Goal: Obtain resource: Download file/media

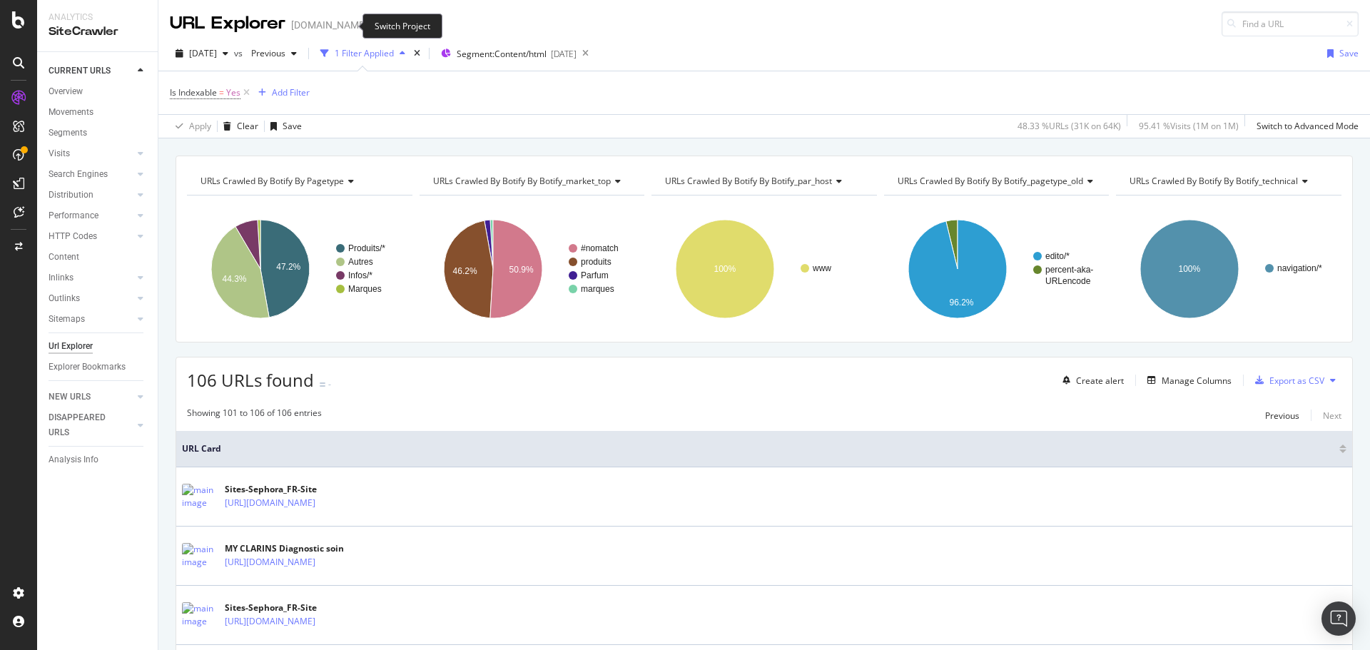
click at [368, 26] on span at bounding box center [378, 25] width 20 height 10
click at [373, 23] on icon "arrow-right-arrow-left" at bounding box center [377, 25] width 9 height 10
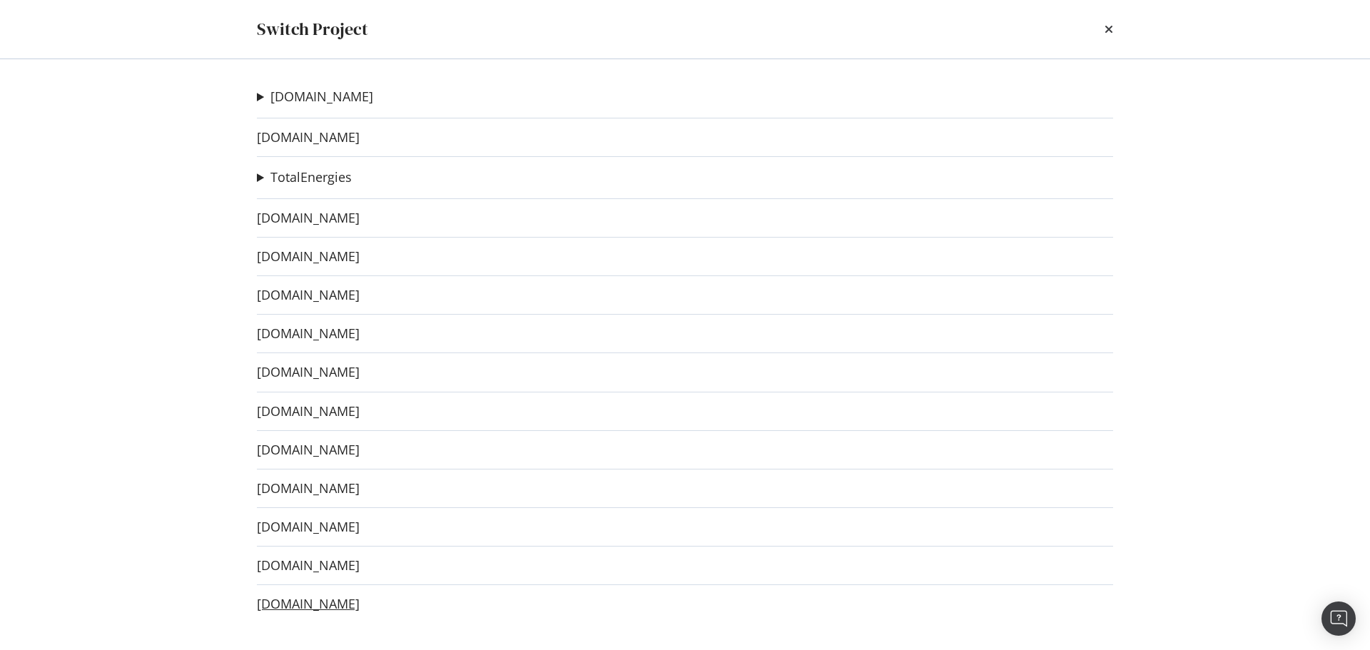
click at [333, 609] on link "[DOMAIN_NAME]" at bounding box center [308, 604] width 103 height 15
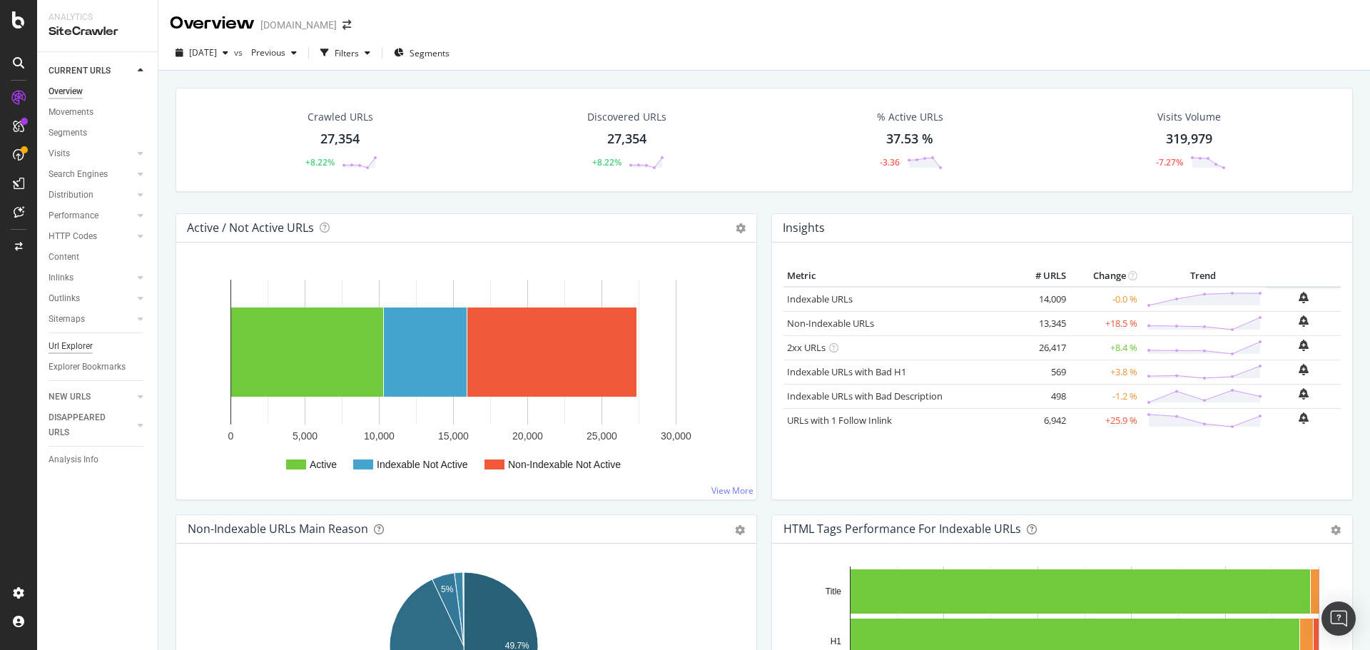
click at [79, 348] on div "Url Explorer" at bounding box center [71, 346] width 44 height 15
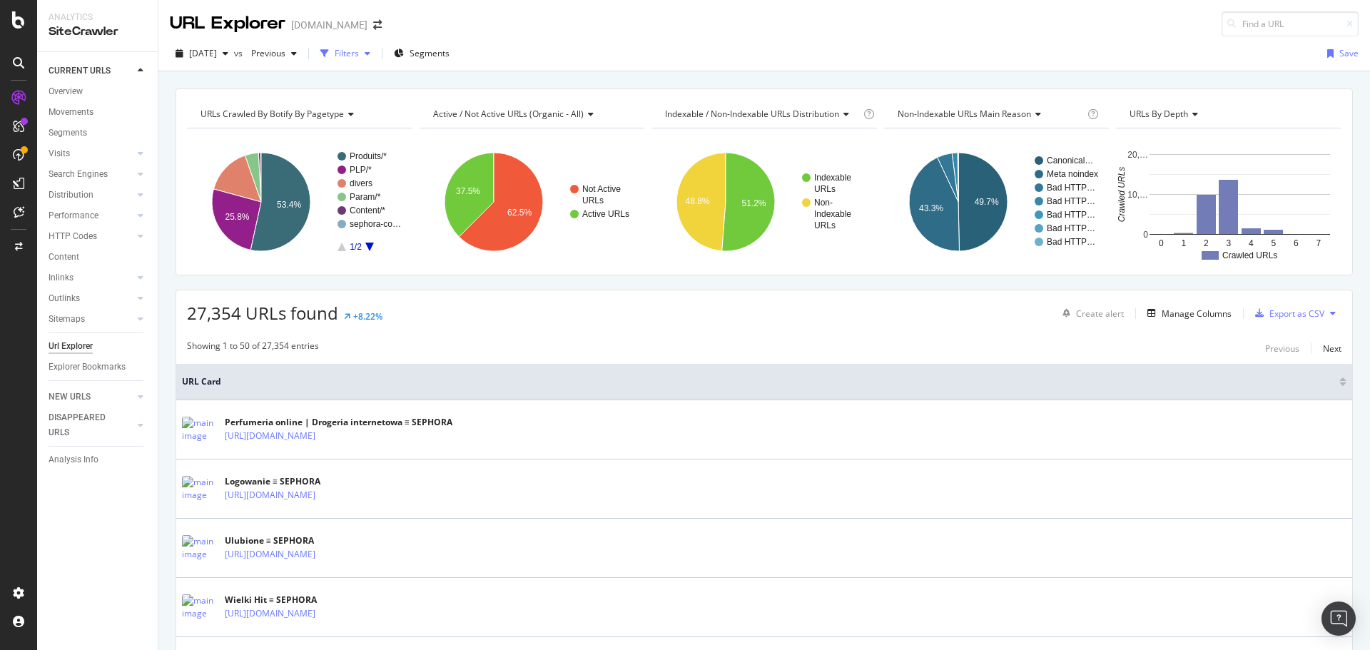
click at [376, 51] on div "button" at bounding box center [367, 53] width 17 height 9
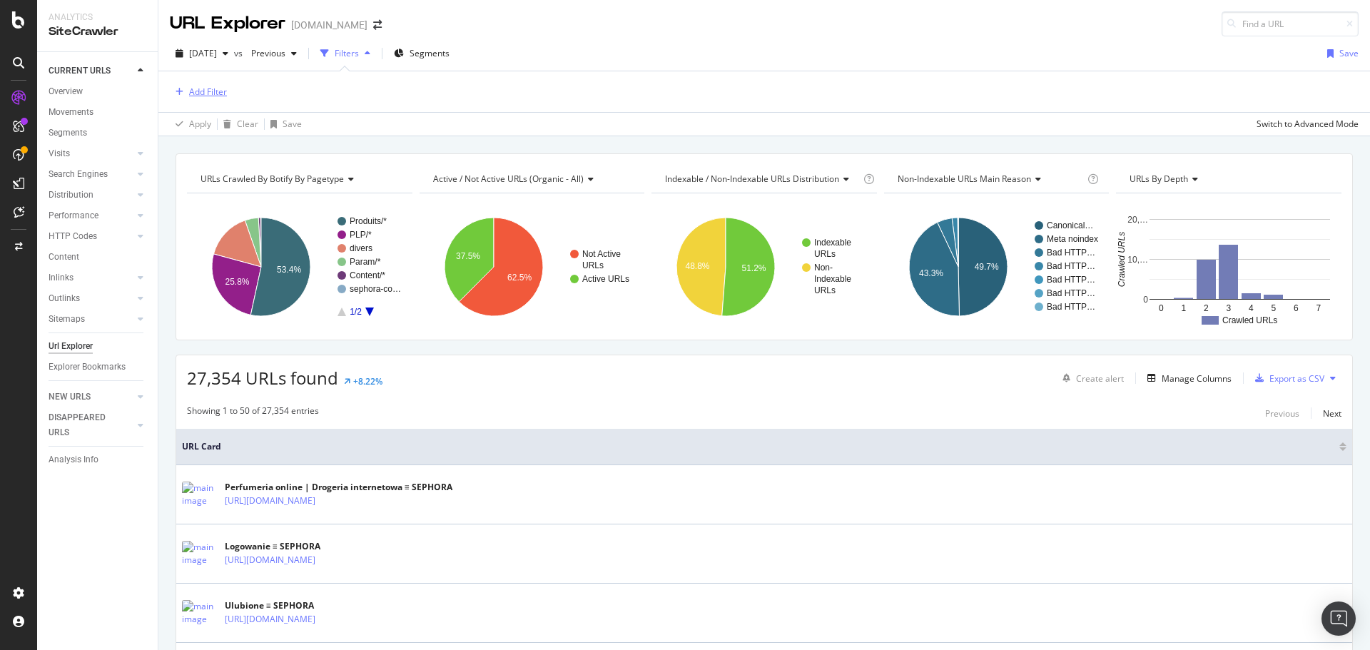
click at [222, 90] on div "Add Filter" at bounding box center [208, 92] width 38 height 12
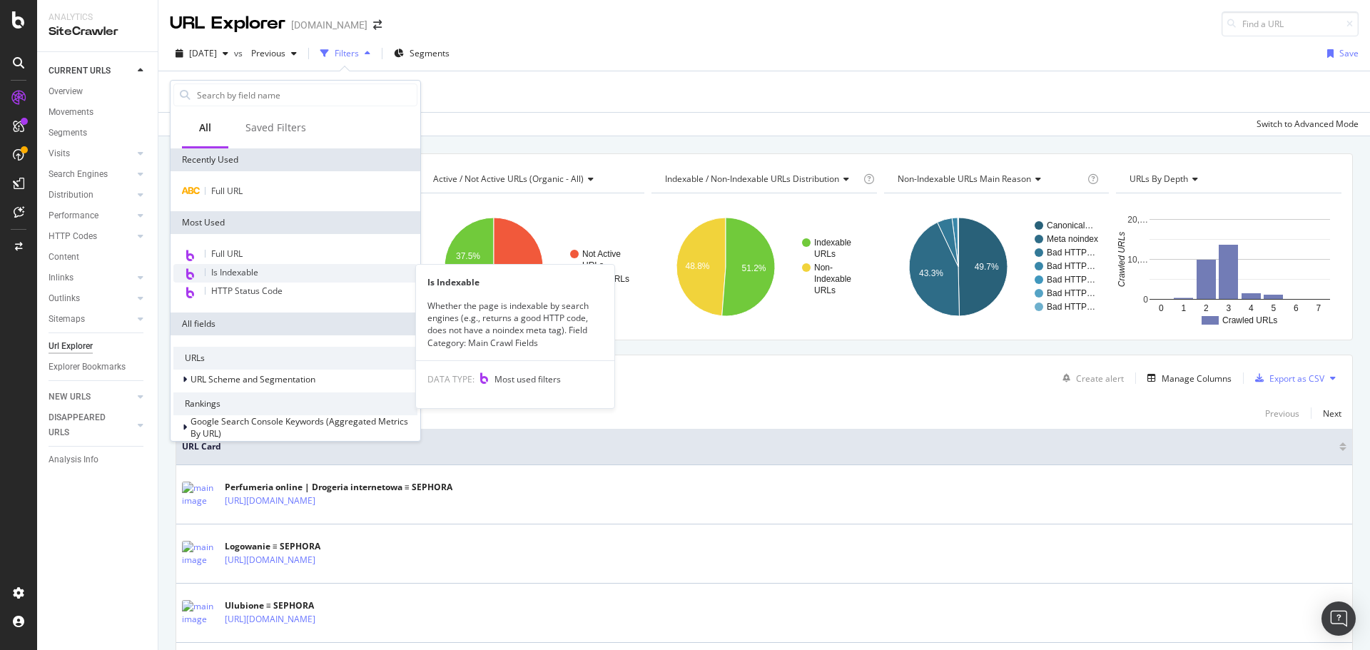
click at [223, 275] on span "Is Indexable" at bounding box center [234, 272] width 47 height 12
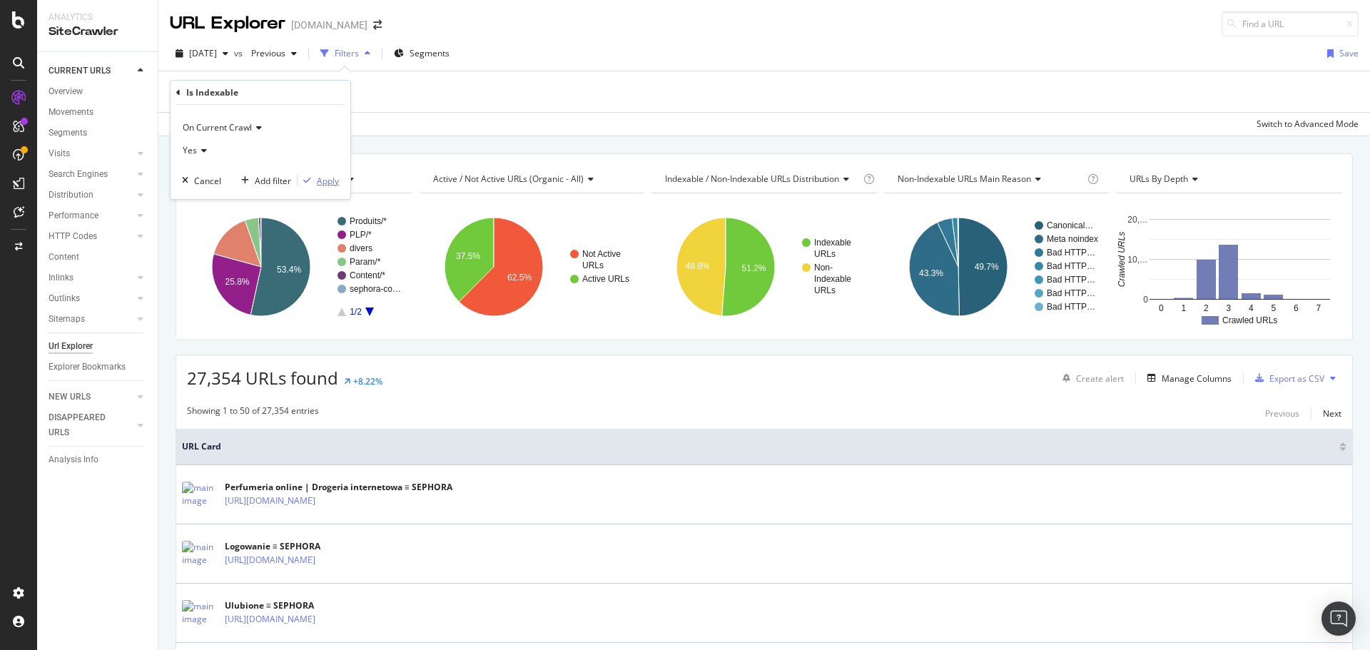
click at [333, 178] on div "Apply" at bounding box center [328, 181] width 22 height 12
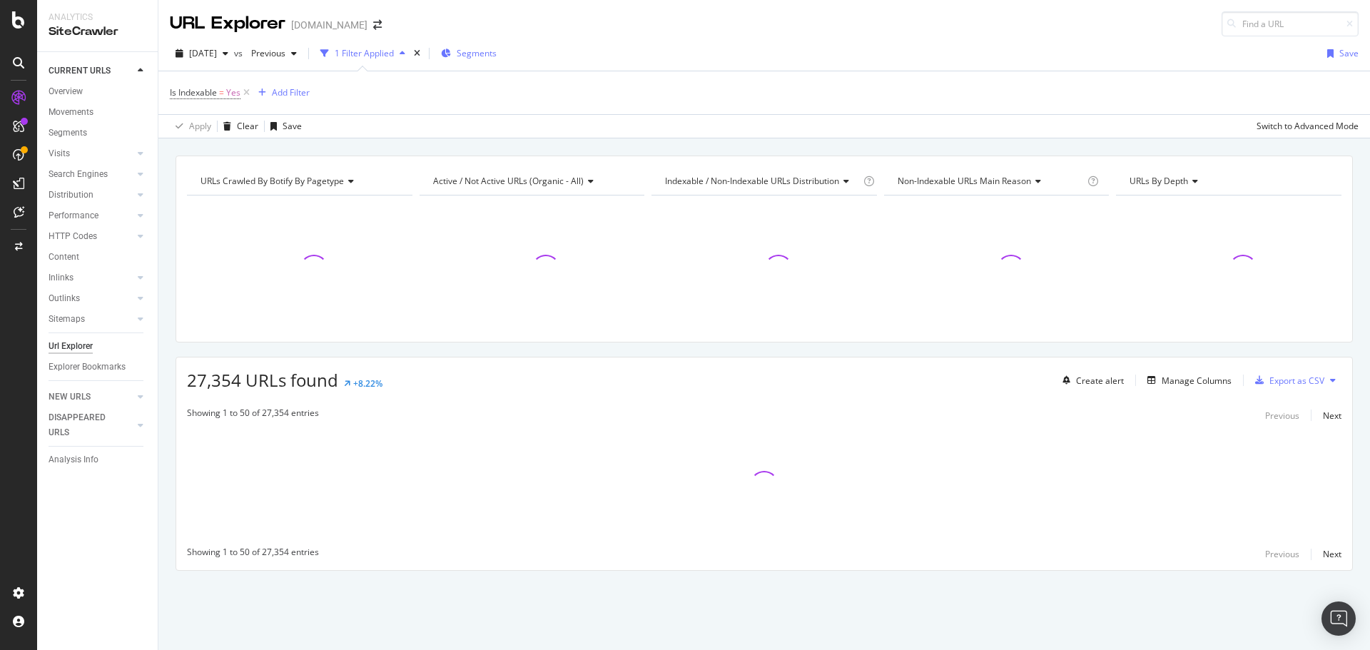
click at [497, 53] on span "Segments" at bounding box center [477, 53] width 40 height 12
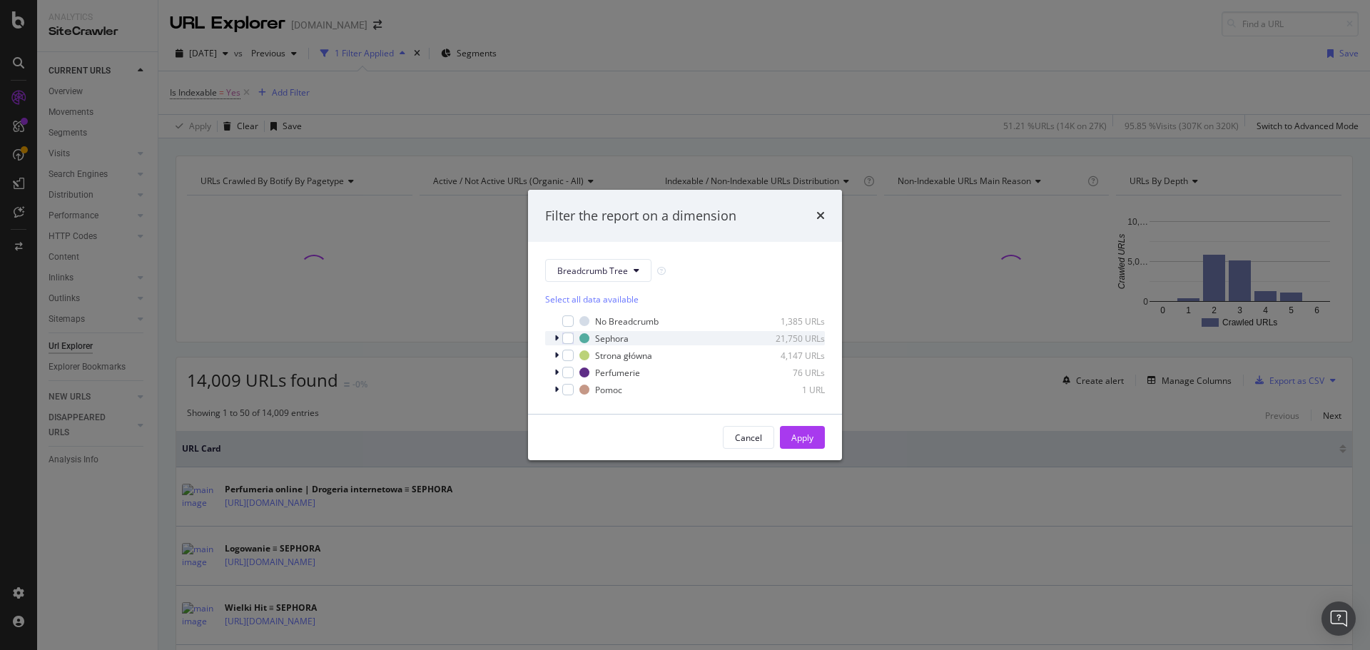
click at [556, 338] on icon "modal" at bounding box center [557, 338] width 4 height 9
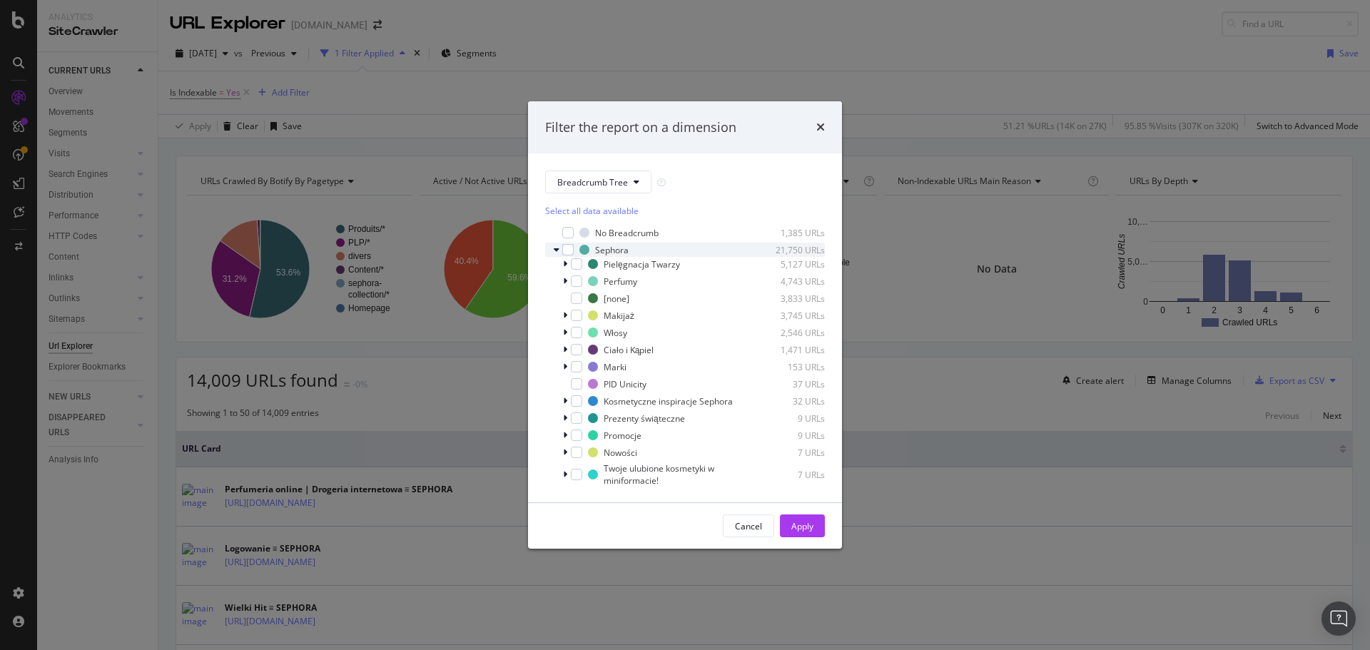
click at [557, 248] on icon "modal" at bounding box center [557, 250] width 6 height 9
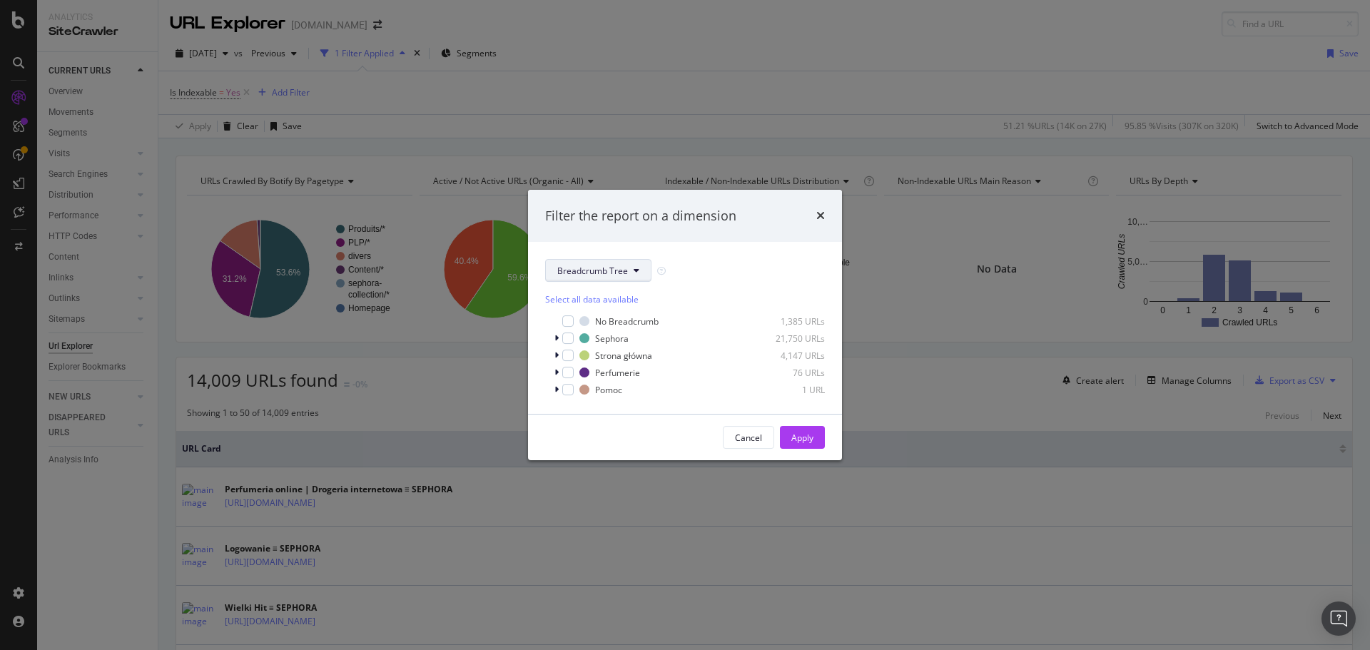
click at [631, 273] on button "Breadcrumb Tree" at bounding box center [598, 270] width 106 height 23
click at [615, 326] on span "pagetype" at bounding box center [603, 321] width 92 height 13
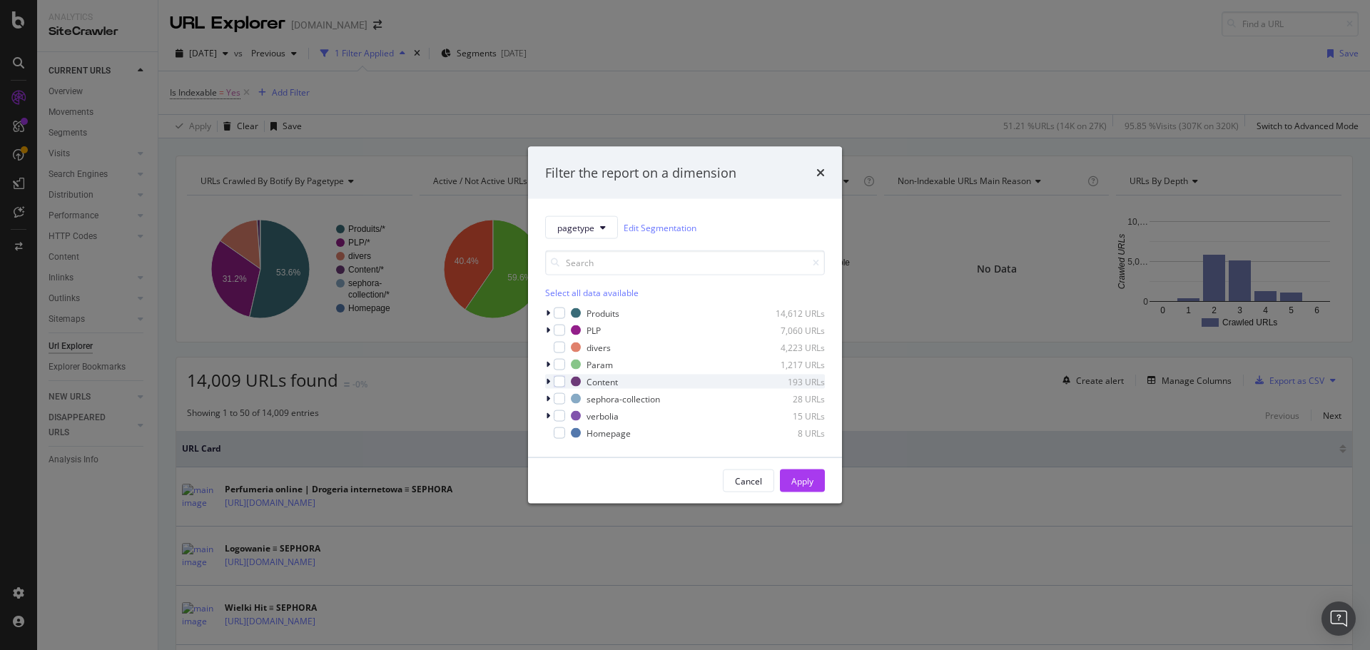
click at [549, 378] on icon "modal" at bounding box center [548, 382] width 4 height 9
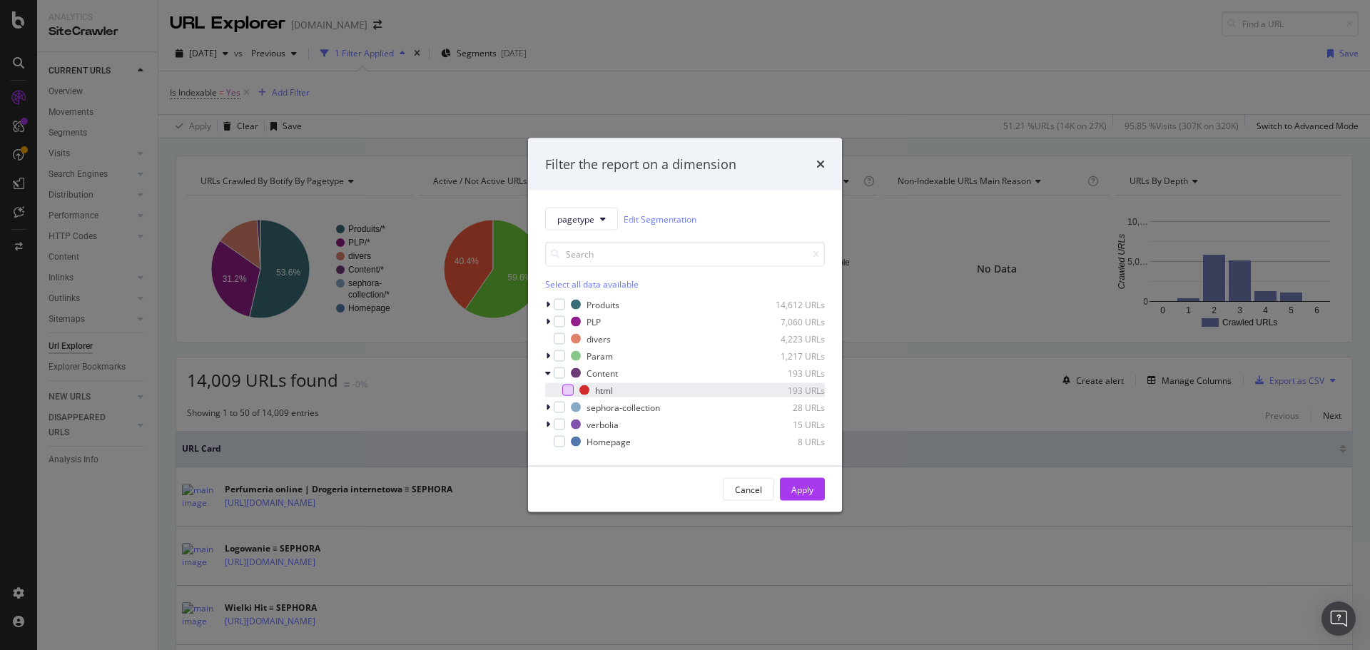
click at [565, 390] on div "modal" at bounding box center [567, 390] width 11 height 11
click at [801, 497] on div "Apply" at bounding box center [803, 489] width 22 height 21
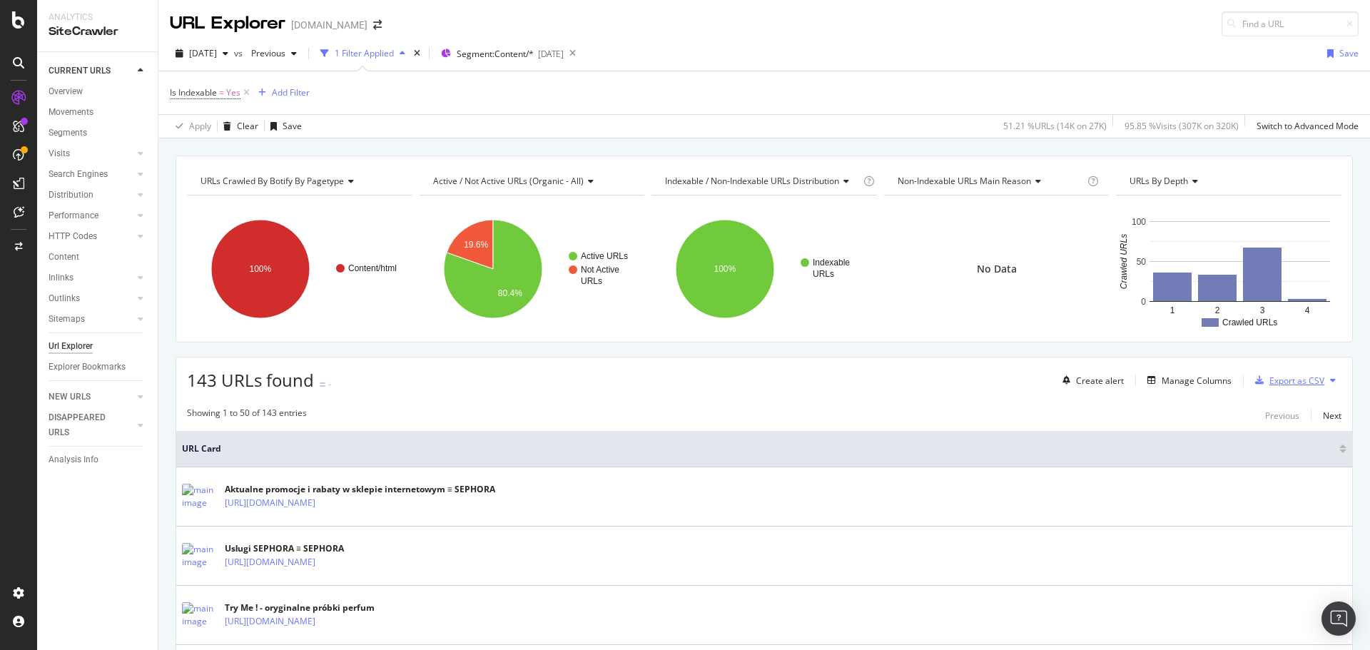
click at [1283, 381] on div "Export as CSV" at bounding box center [1297, 381] width 55 height 12
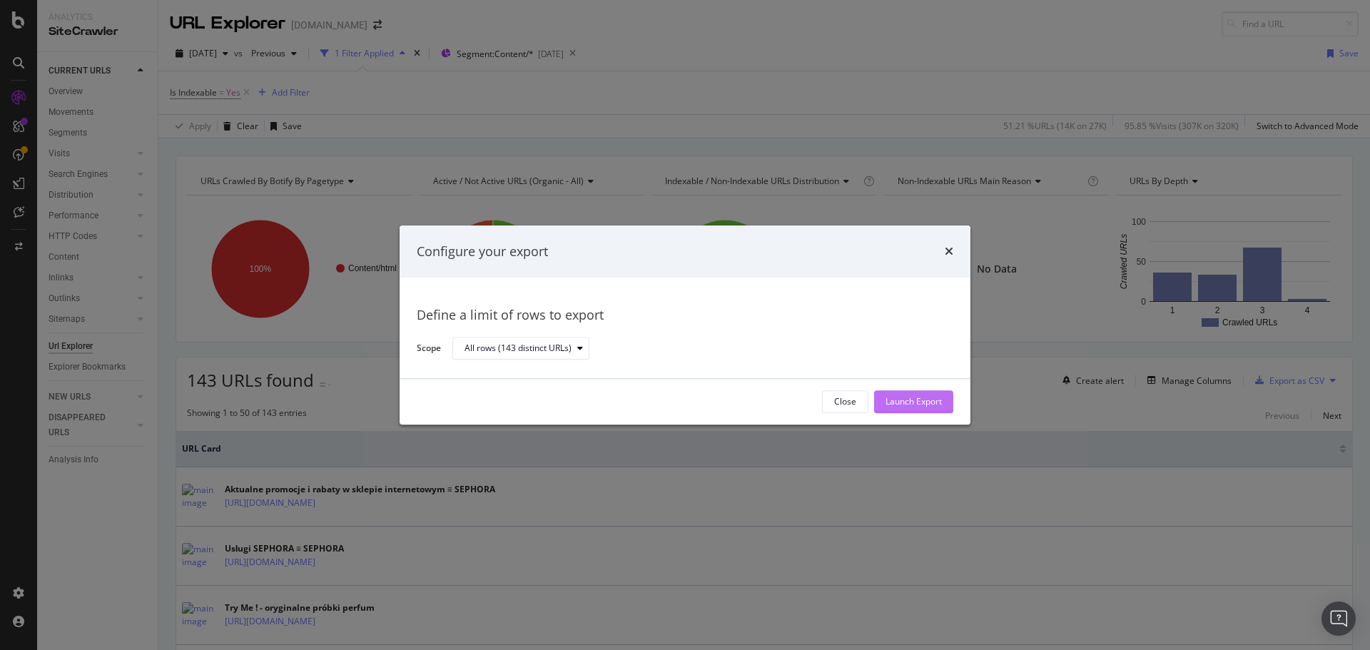
click at [925, 406] on div "Launch Export" at bounding box center [914, 402] width 56 height 12
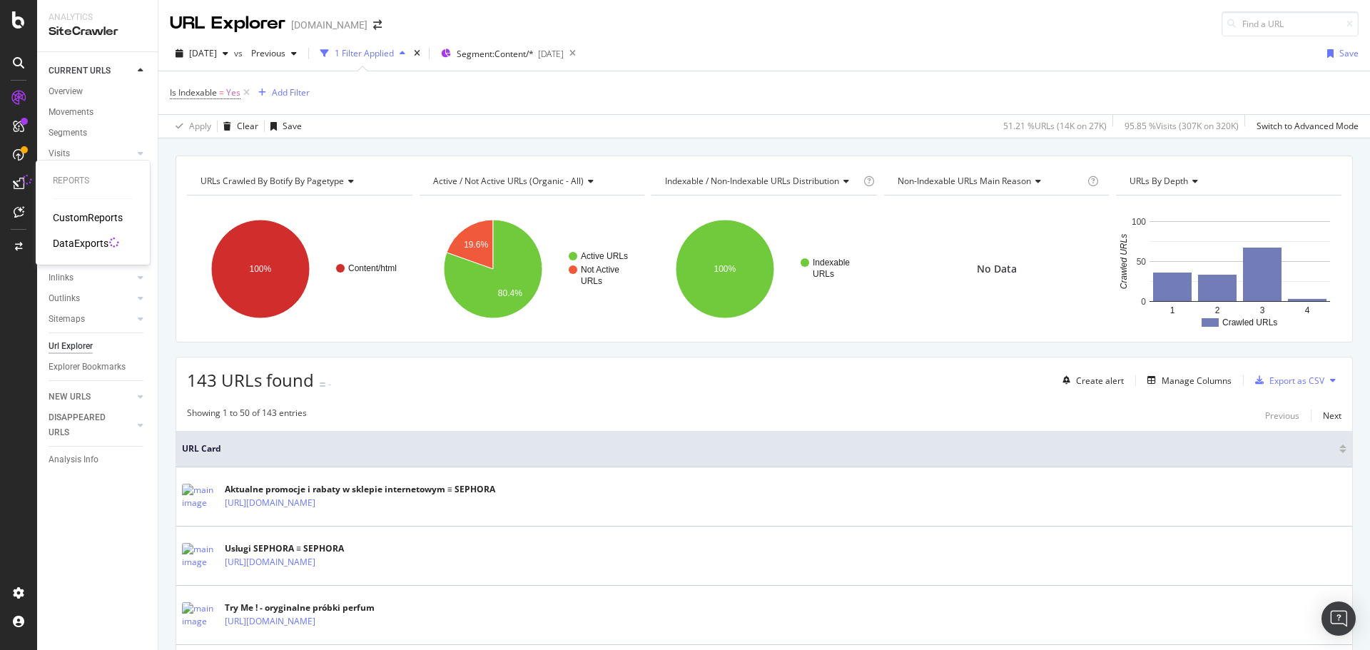
click at [66, 242] on div "DataExports" at bounding box center [81, 243] width 56 height 14
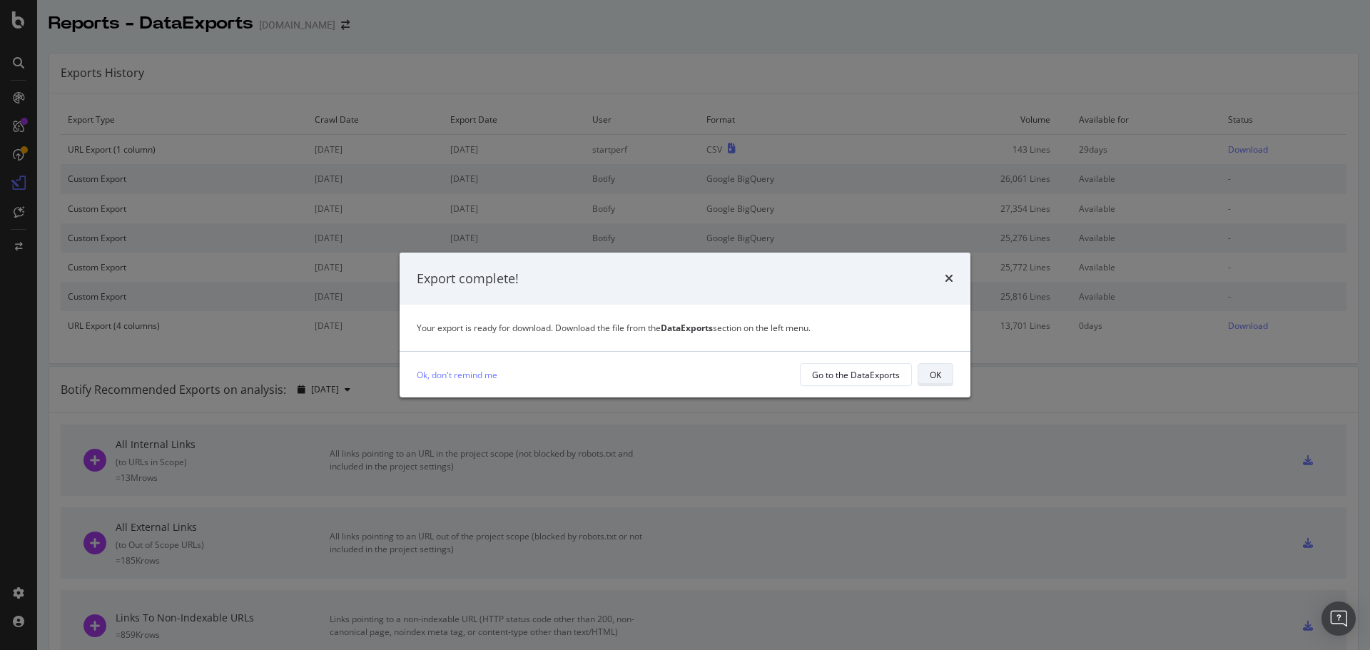
click at [942, 374] on button "OK" at bounding box center [936, 374] width 36 height 23
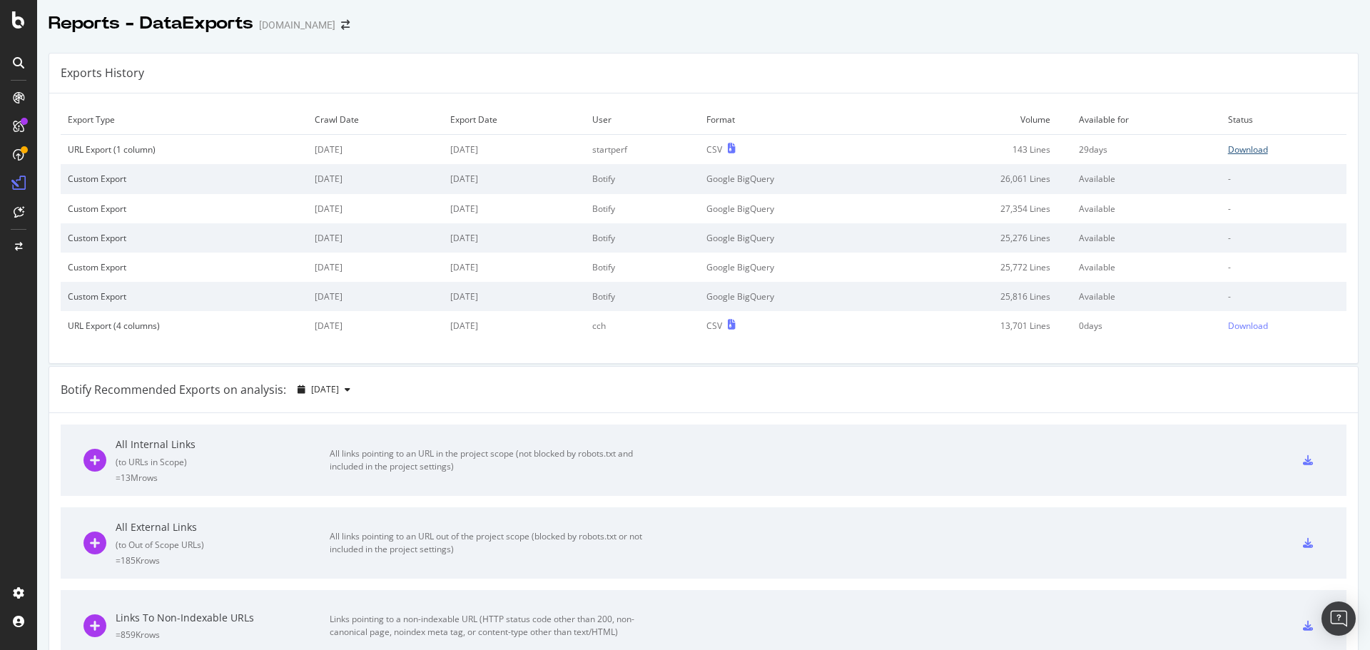
click at [1252, 149] on div "Download" at bounding box center [1248, 149] width 40 height 12
click at [71, 156] on div "SiteCrawler" at bounding box center [78, 158] width 51 height 14
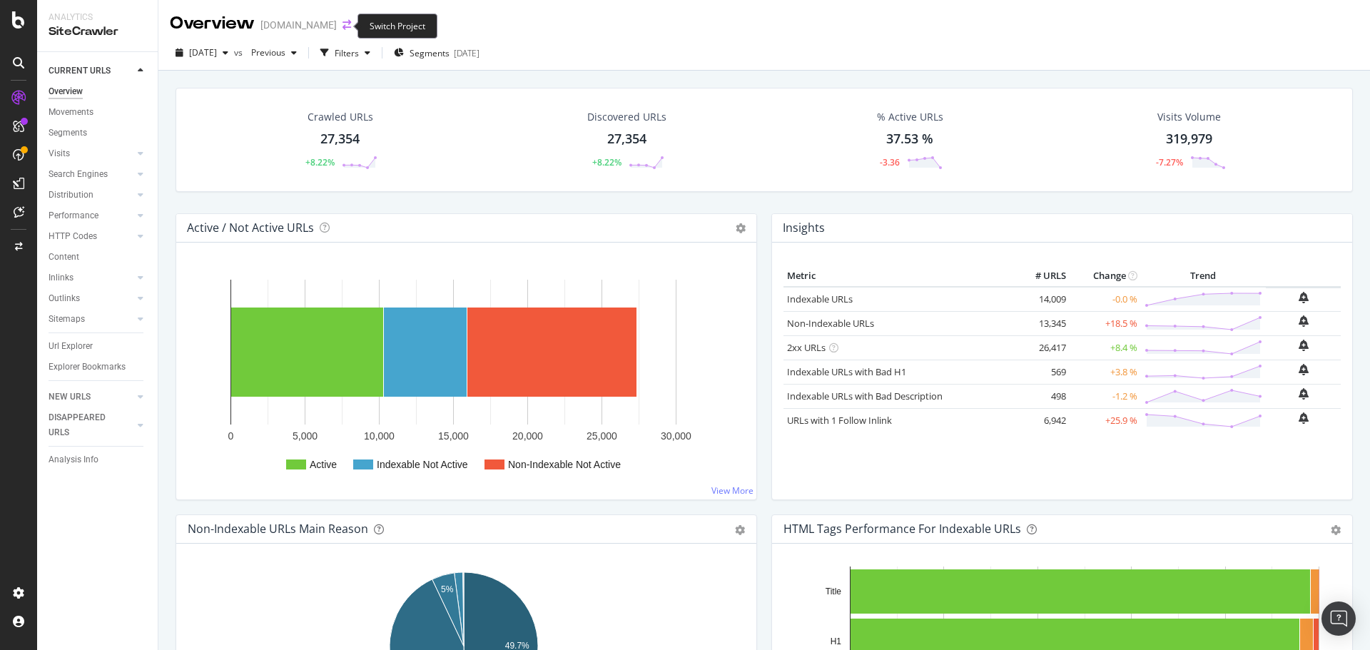
click at [343, 24] on icon "arrow-right-arrow-left" at bounding box center [347, 25] width 9 height 10
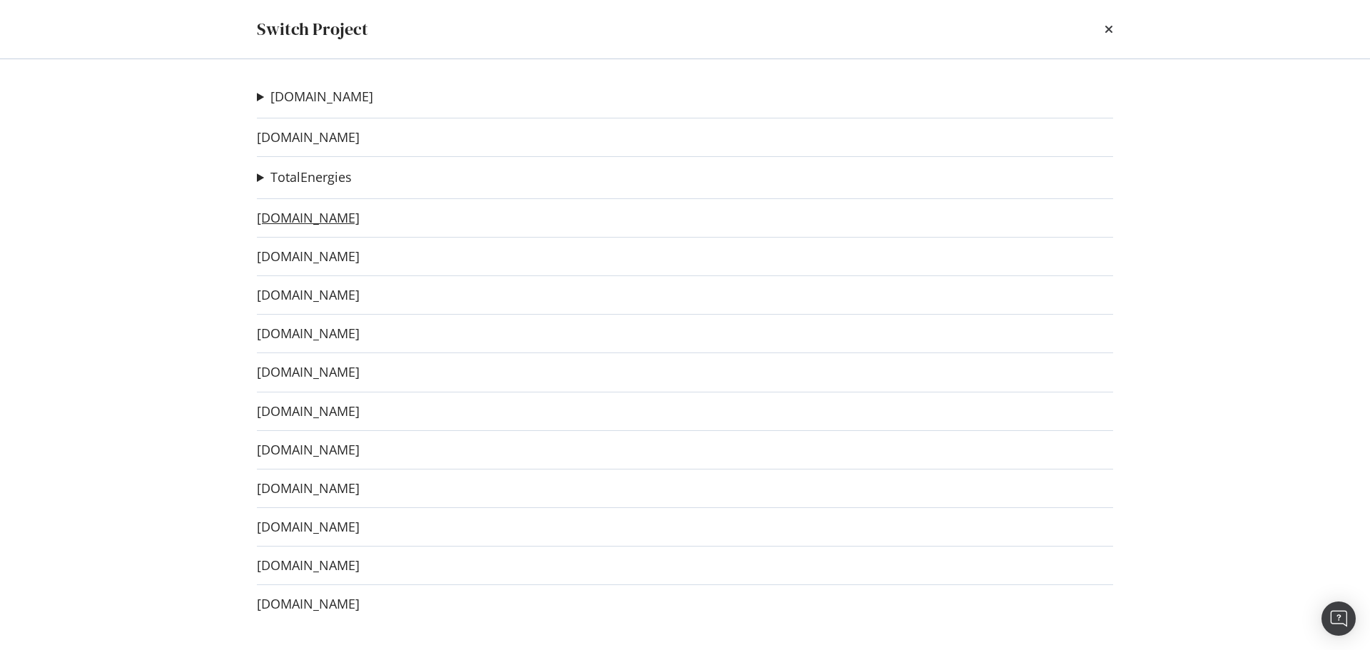
click at [349, 214] on link "[DOMAIN_NAME]" at bounding box center [308, 218] width 103 height 15
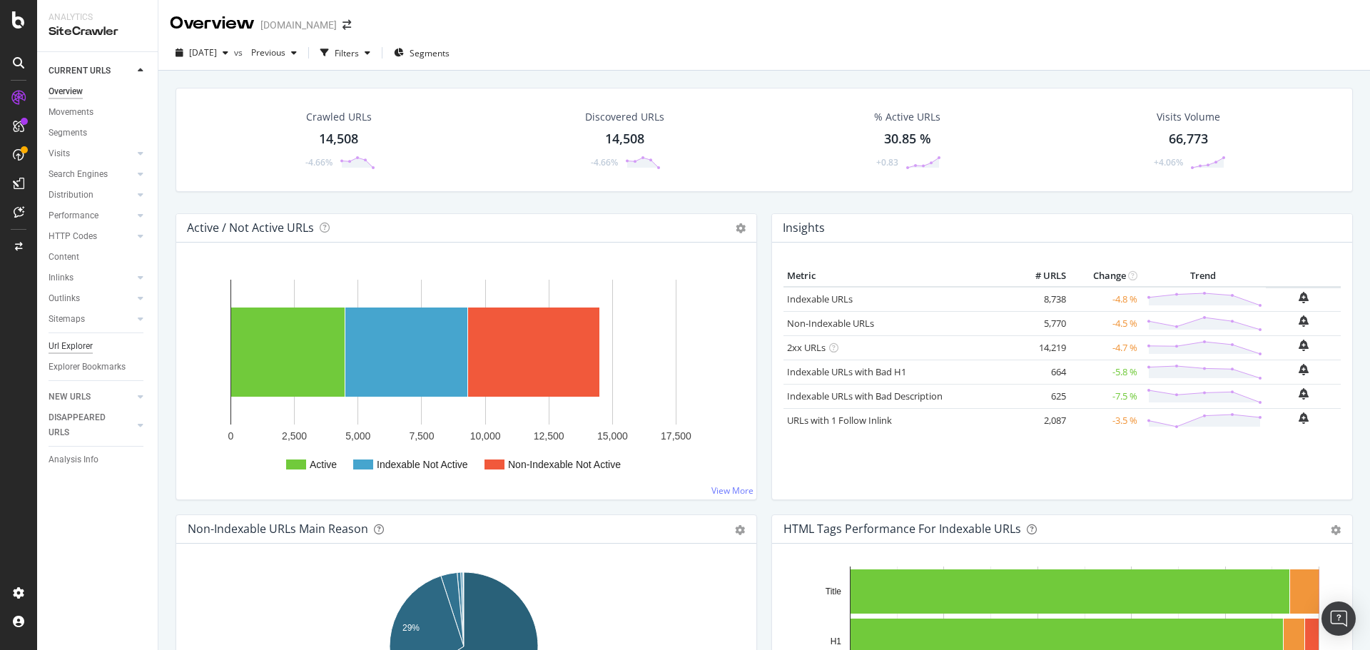
click at [54, 340] on div "Url Explorer" at bounding box center [71, 346] width 44 height 15
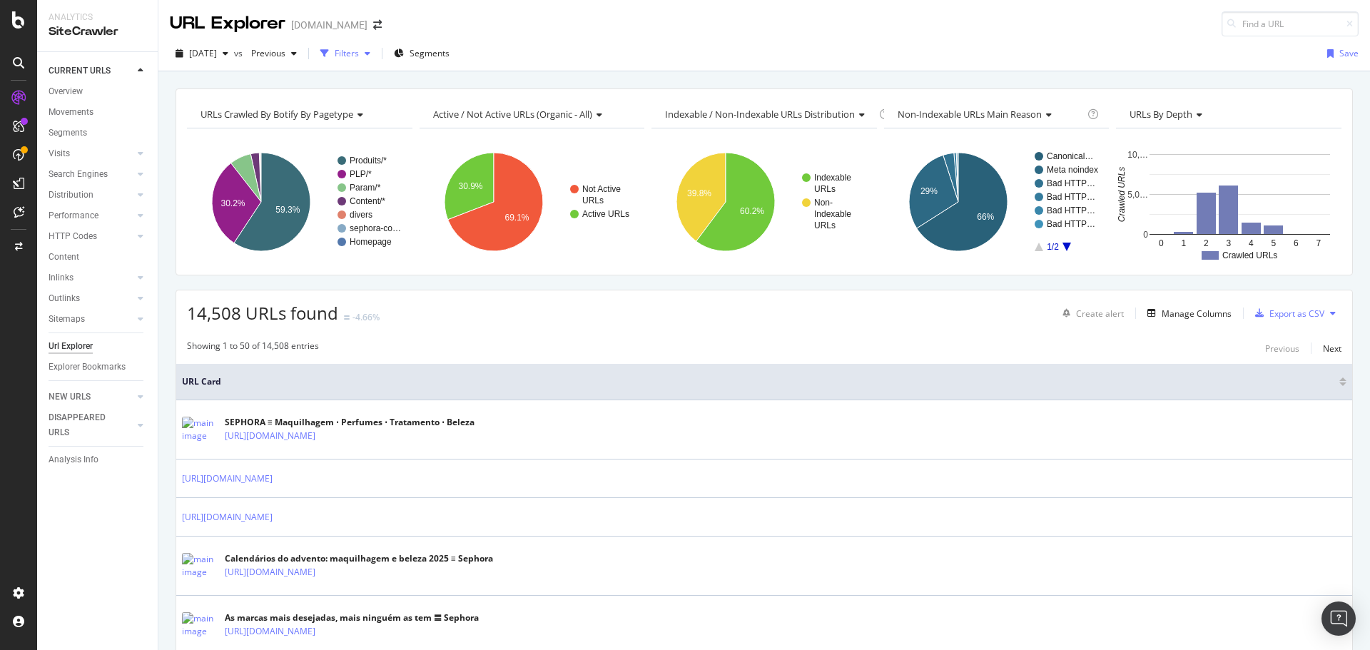
click at [359, 57] on div "Filters" at bounding box center [347, 53] width 24 height 12
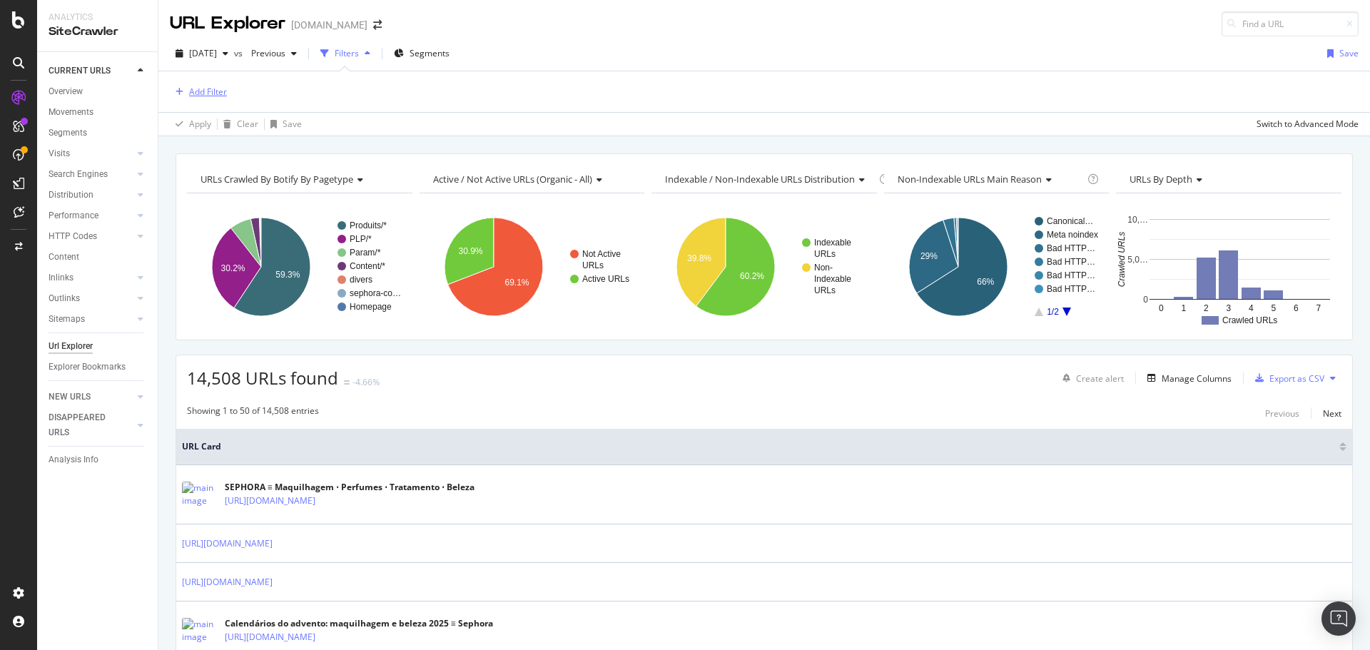
click at [198, 89] on div "Add Filter" at bounding box center [208, 92] width 38 height 12
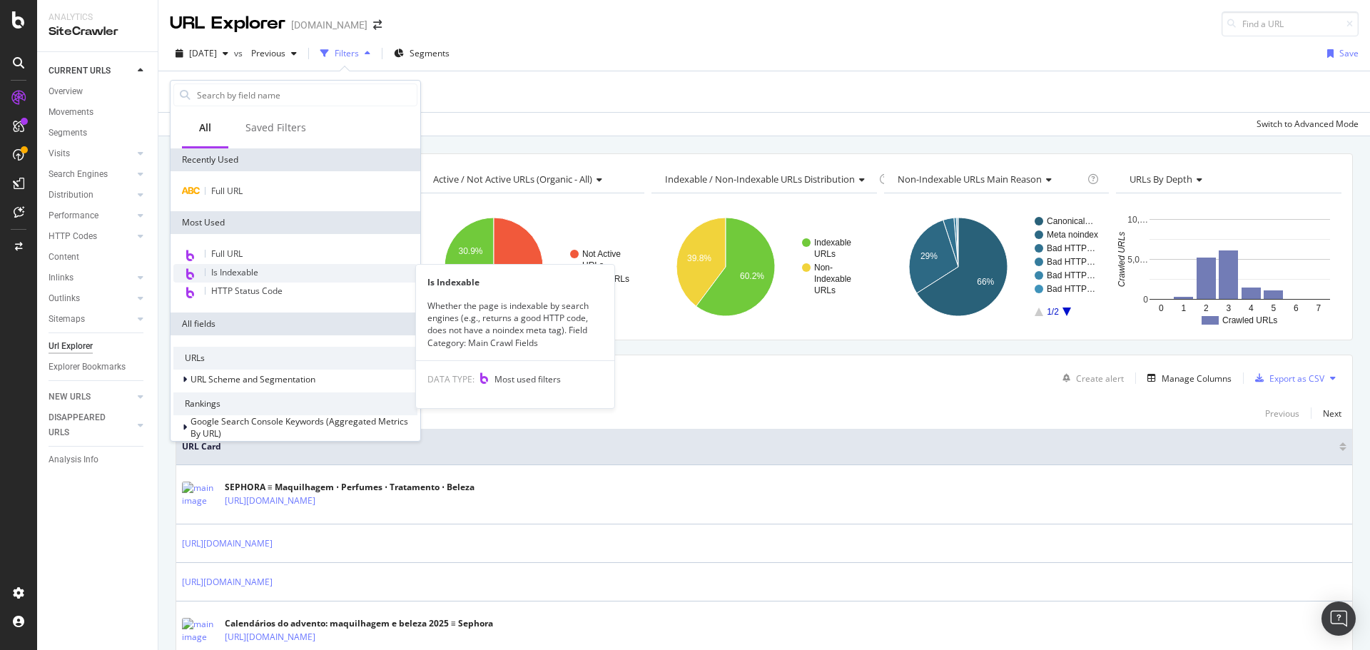
click at [256, 266] on span "Is Indexable" at bounding box center [234, 272] width 47 height 12
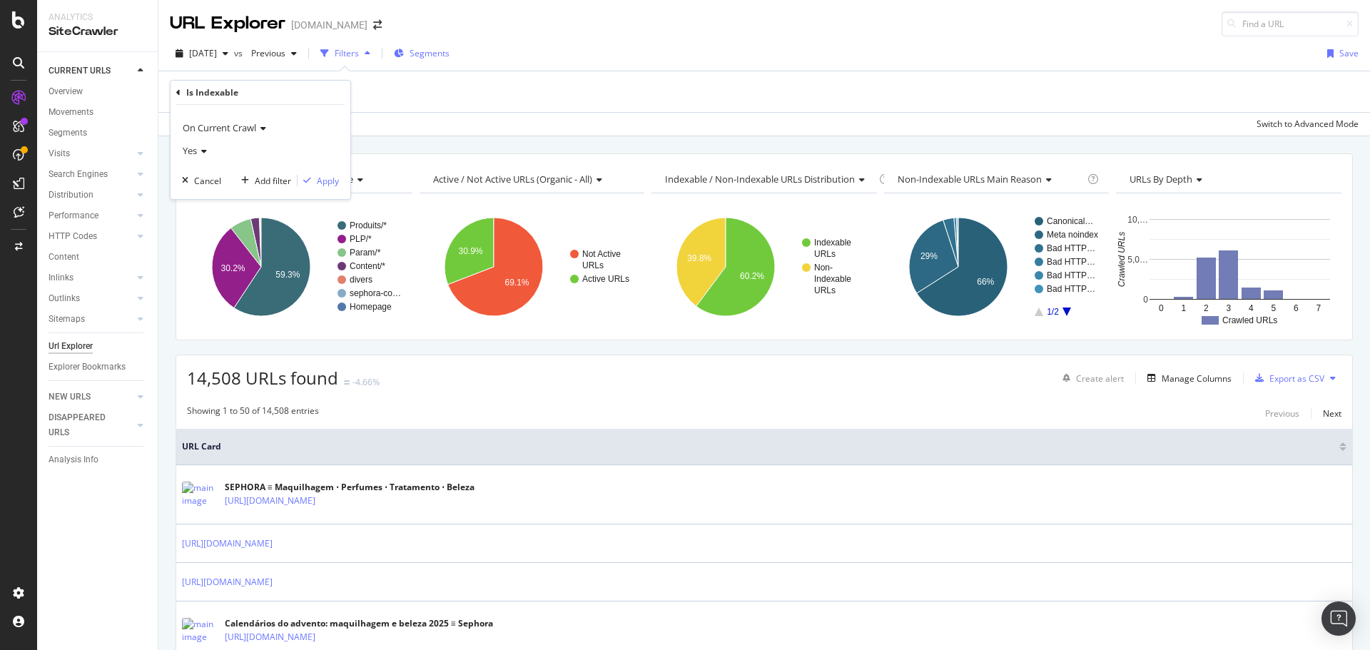
click at [450, 49] on span "Segments" at bounding box center [430, 53] width 40 height 12
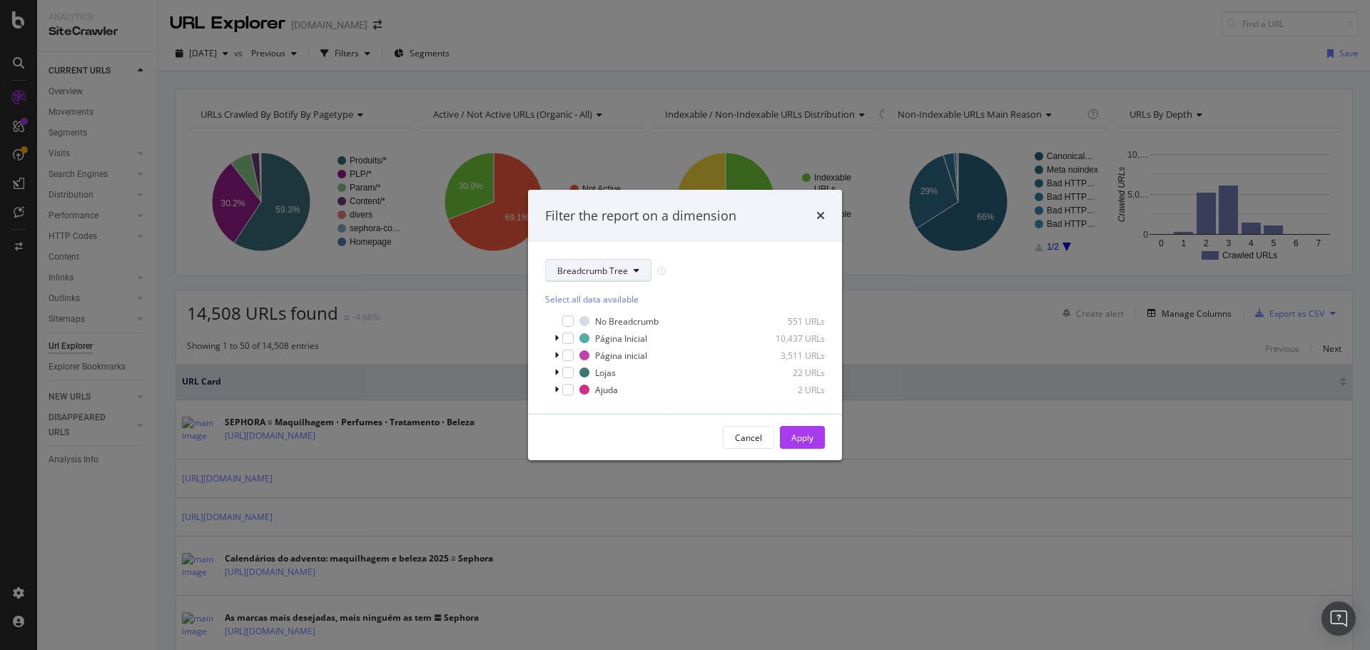
click at [624, 268] on span "Breadcrumb Tree" at bounding box center [592, 271] width 71 height 12
click at [614, 320] on span "pagetype" at bounding box center [603, 321] width 92 height 13
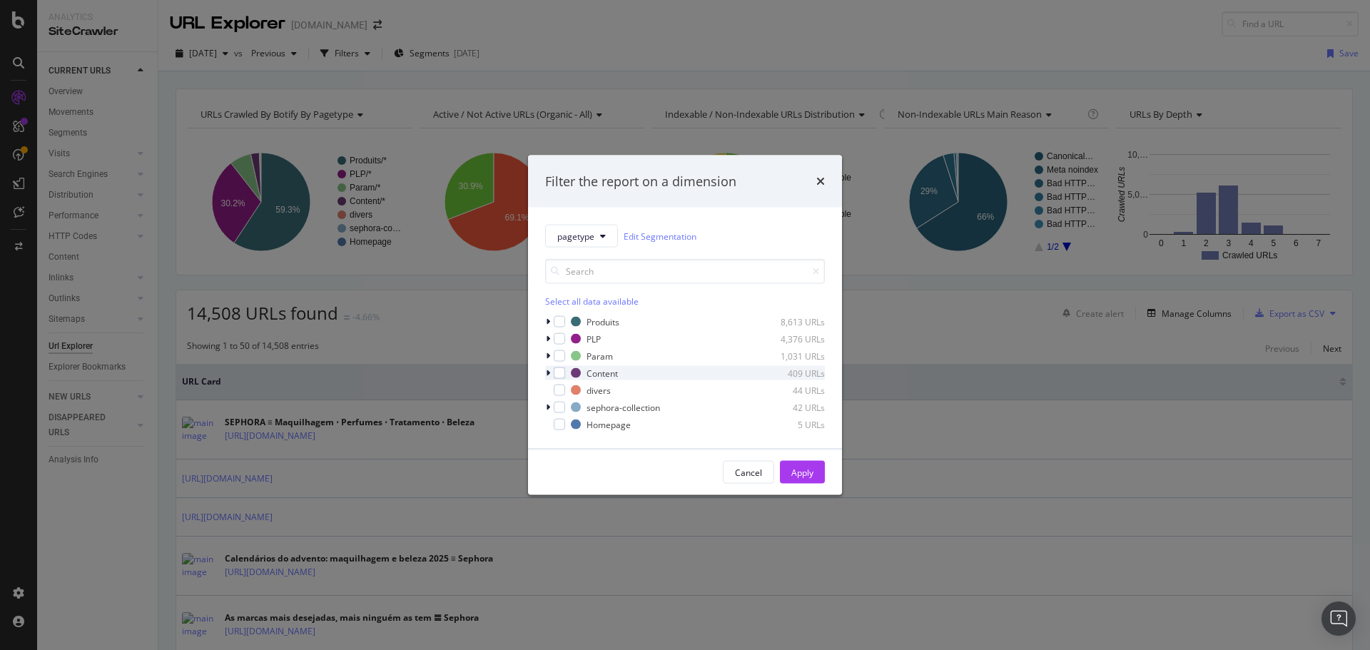
click at [548, 373] on icon "modal" at bounding box center [548, 373] width 4 height 9
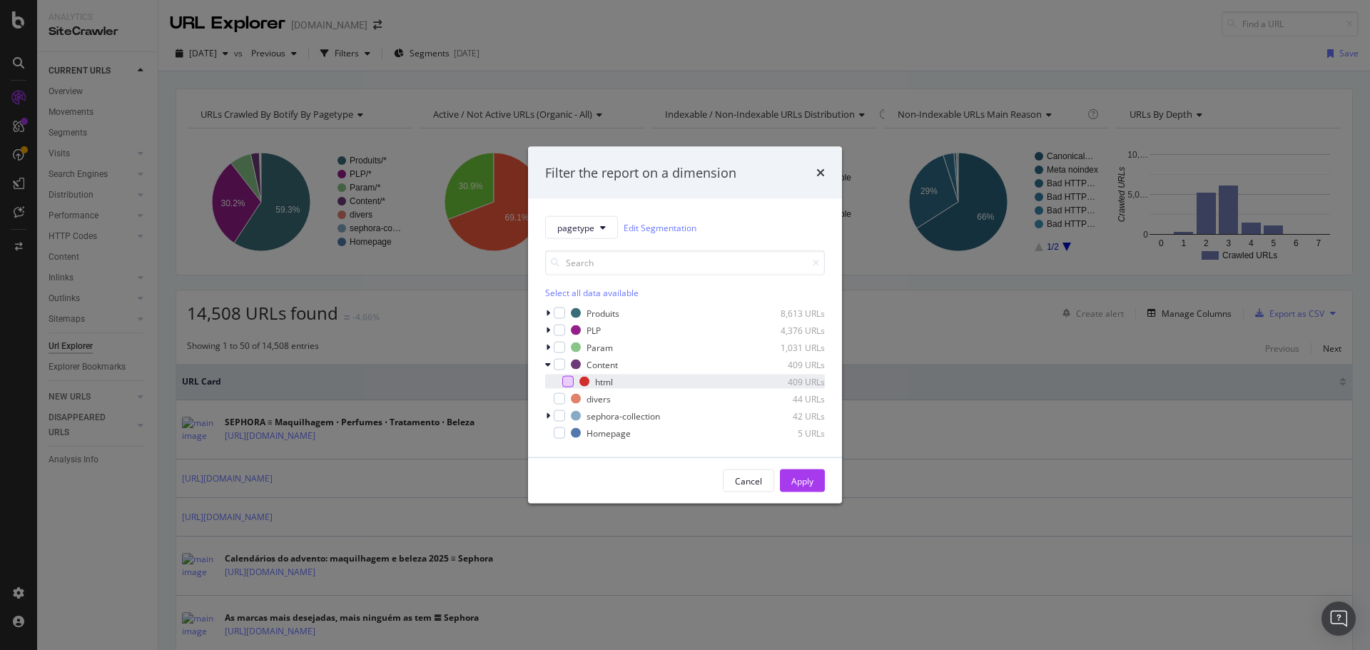
click at [566, 382] on div "modal" at bounding box center [567, 381] width 11 height 11
click at [819, 480] on button "Apply" at bounding box center [802, 481] width 45 height 23
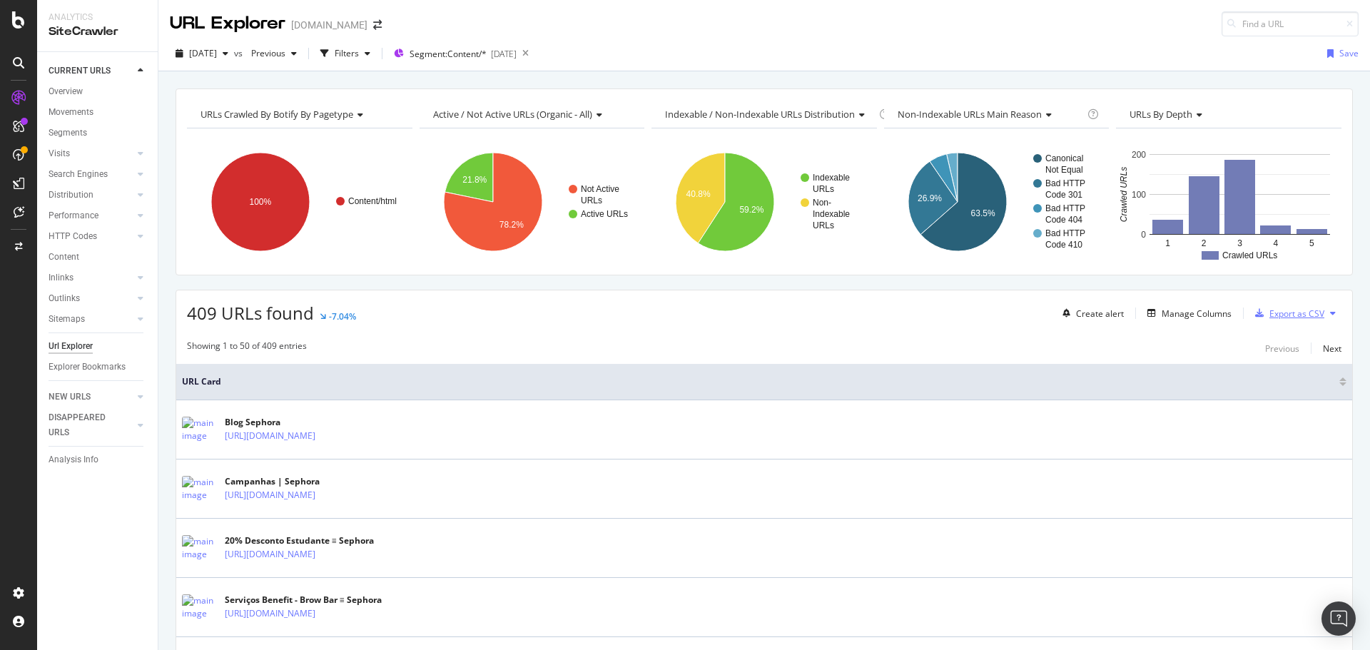
click at [1293, 318] on div "Export as CSV" at bounding box center [1297, 314] width 55 height 12
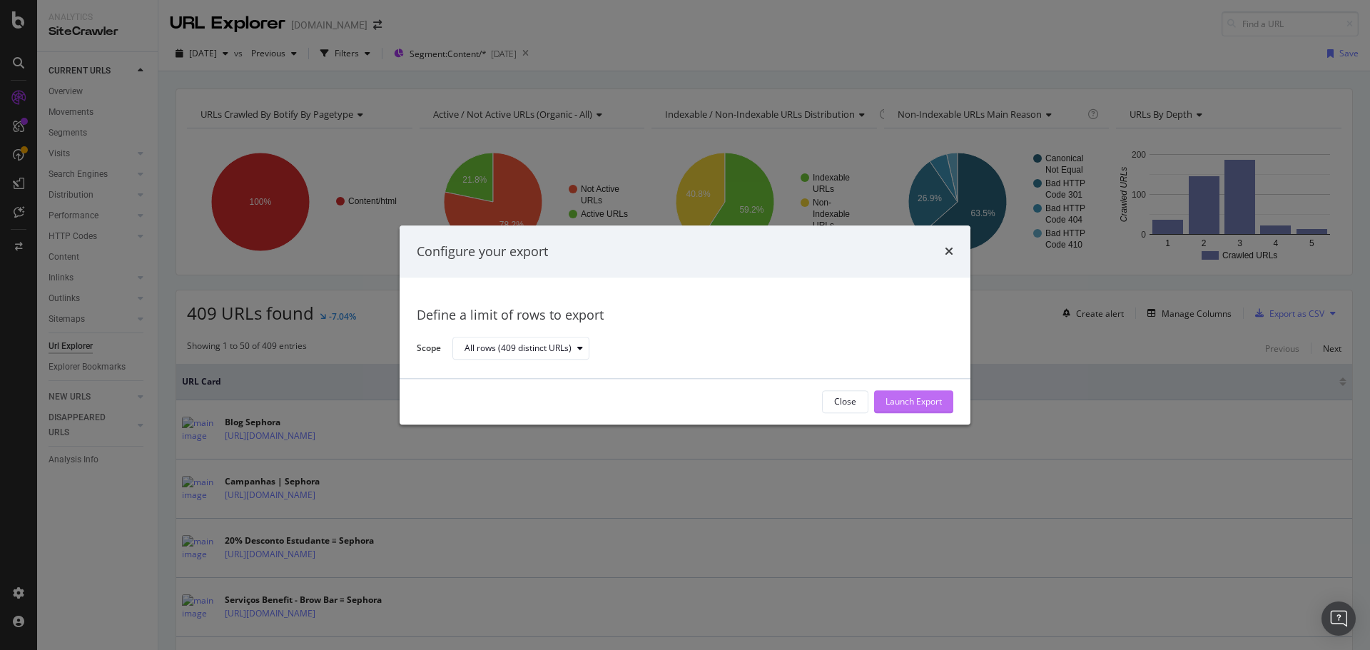
click at [934, 397] on div "Launch Export" at bounding box center [914, 402] width 56 height 12
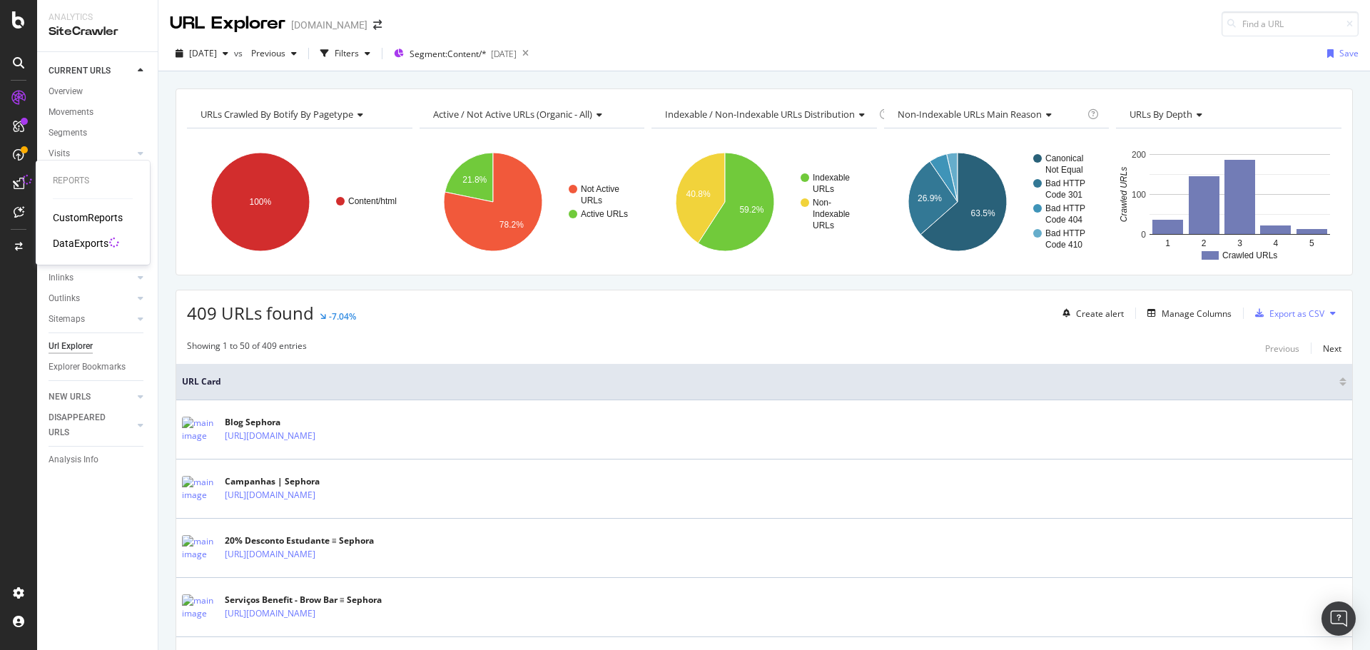
click at [80, 241] on div "DataExports" at bounding box center [81, 243] width 56 height 14
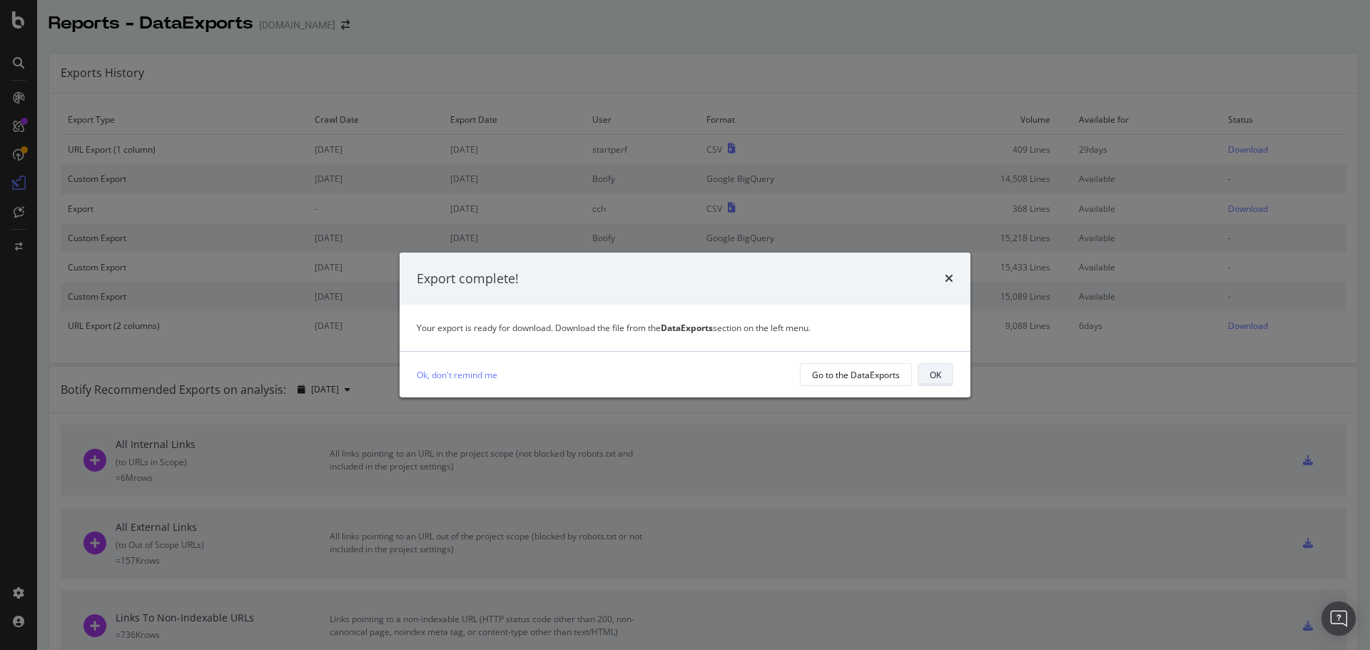
click at [951, 372] on button "OK" at bounding box center [936, 374] width 36 height 23
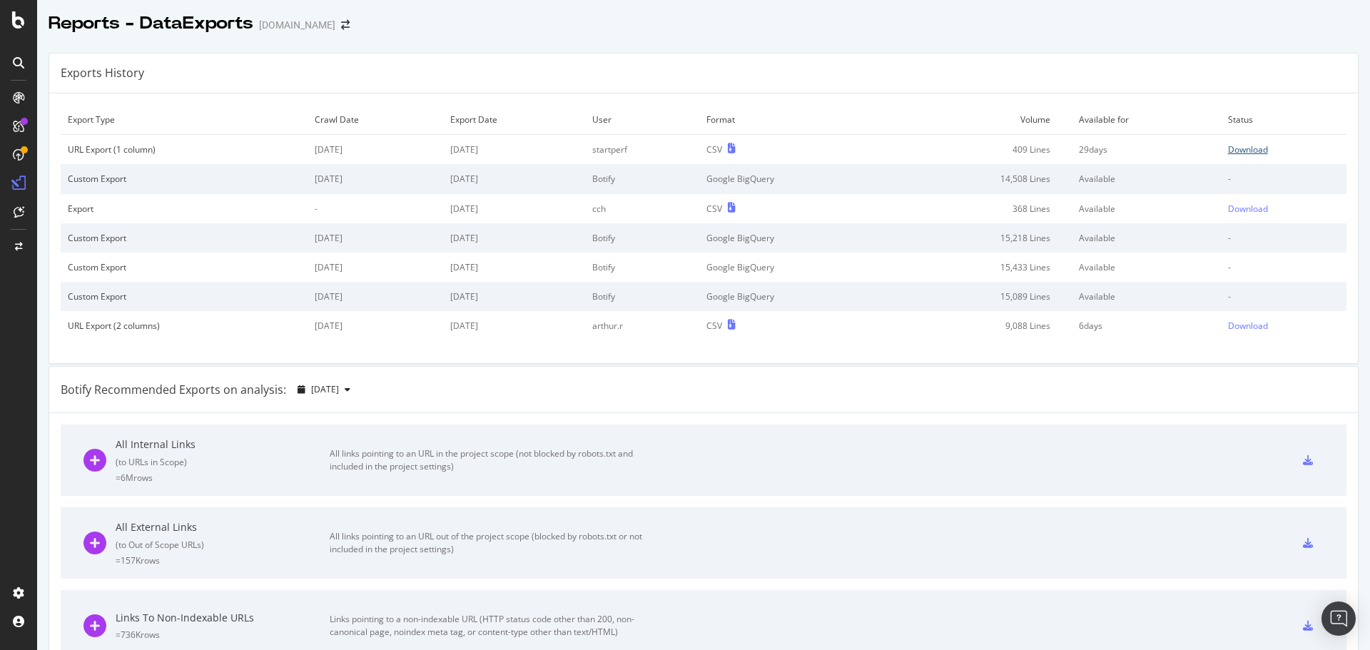
click at [1231, 148] on div "Download" at bounding box center [1248, 149] width 40 height 12
